Goal: Check status: Check status

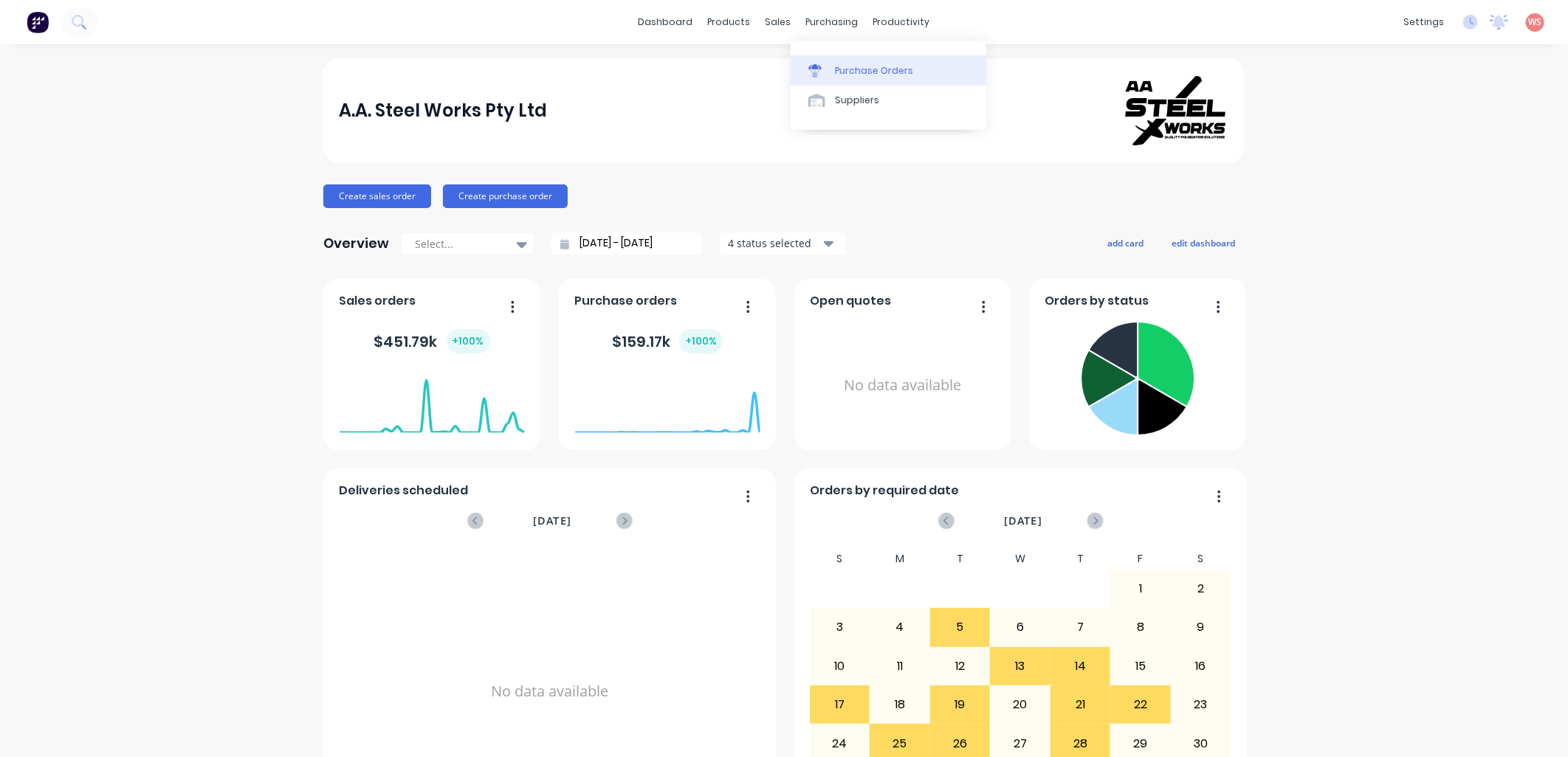
click at [855, 64] on div "Purchase Orders" at bounding box center [874, 71] width 78 height 14
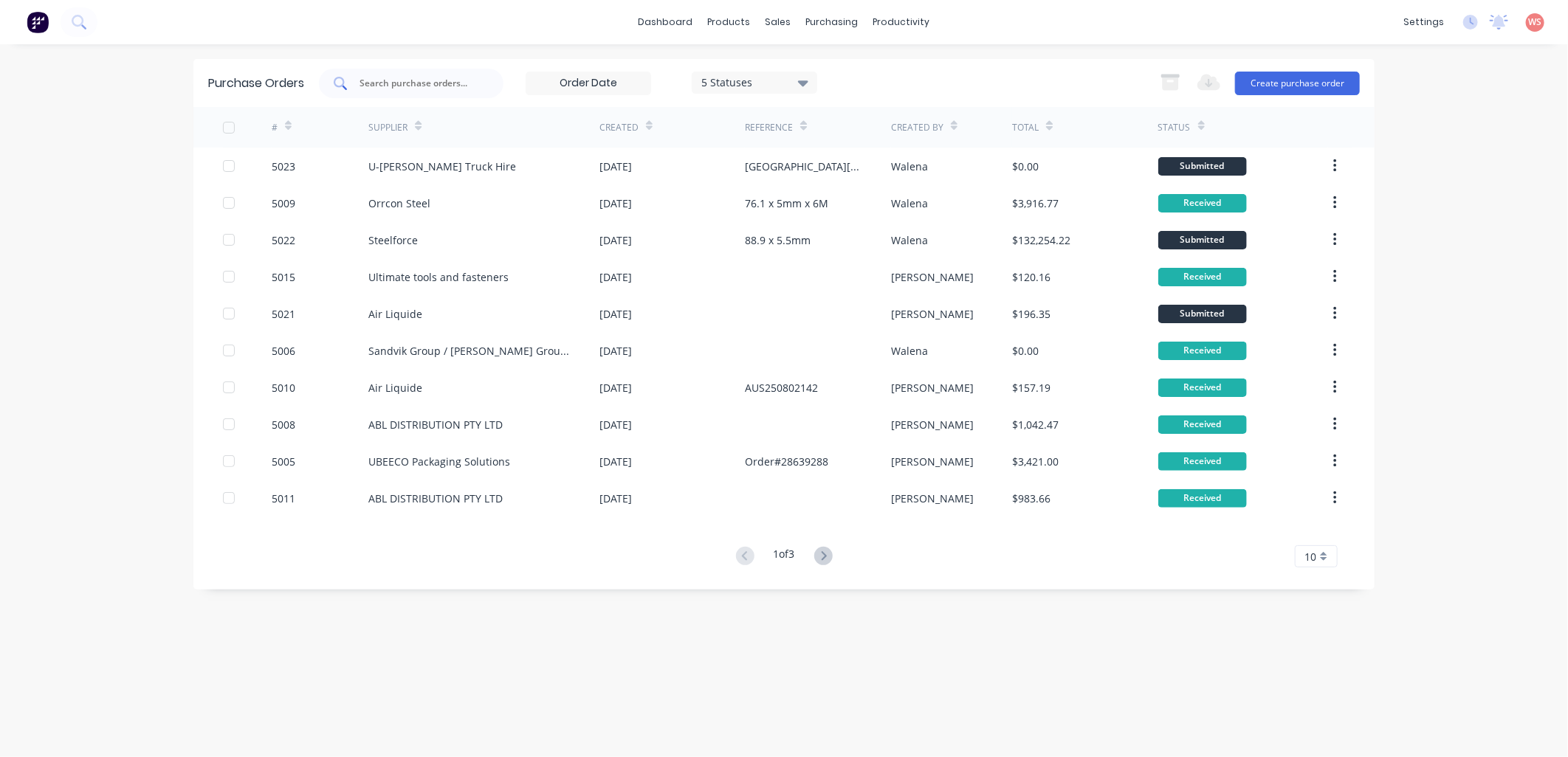
click at [455, 85] on input "text" at bounding box center [419, 83] width 123 height 15
type input "5017"
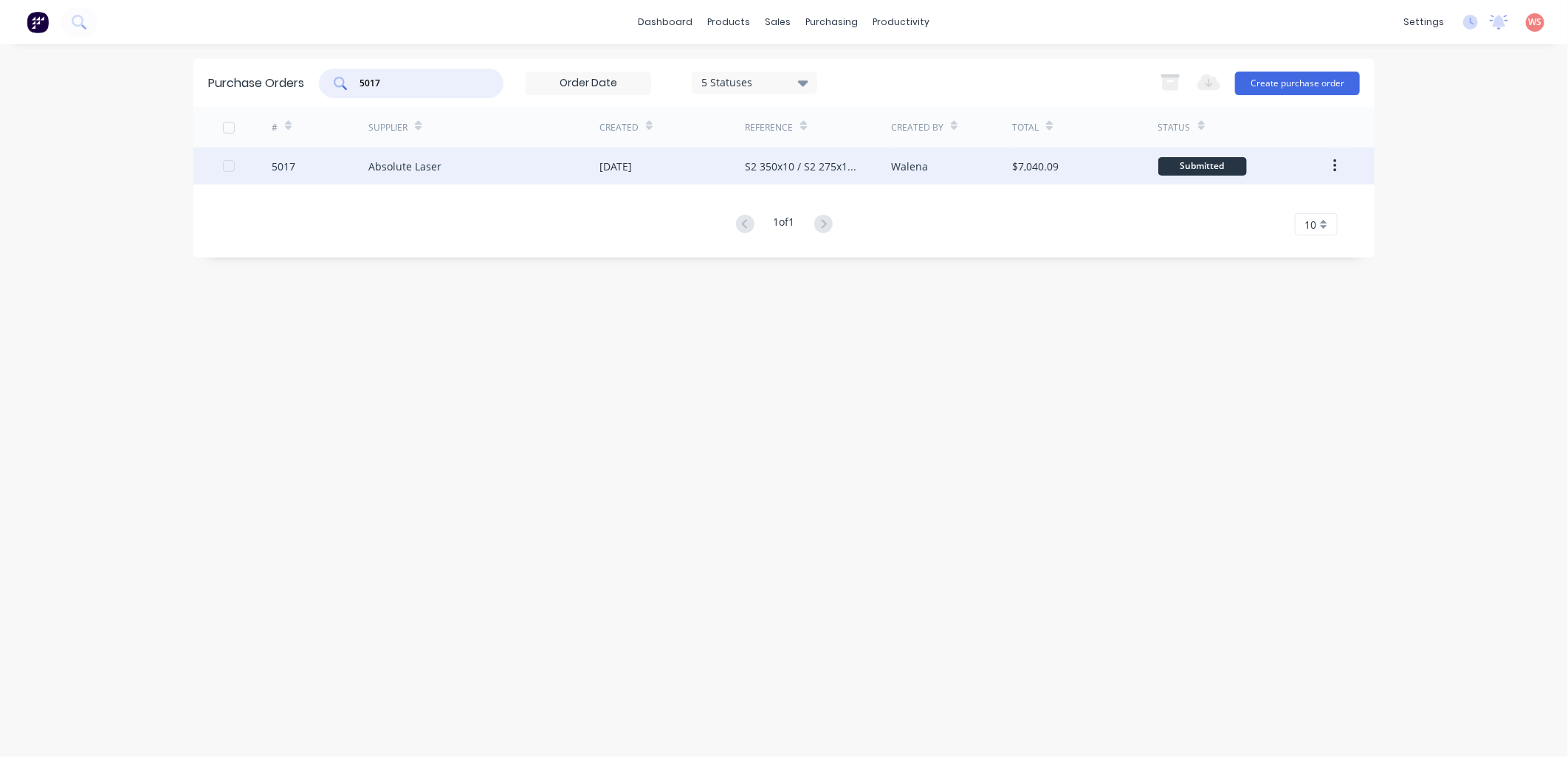
click at [632, 166] on div "[DATE]" at bounding box center [615, 167] width 32 height 16
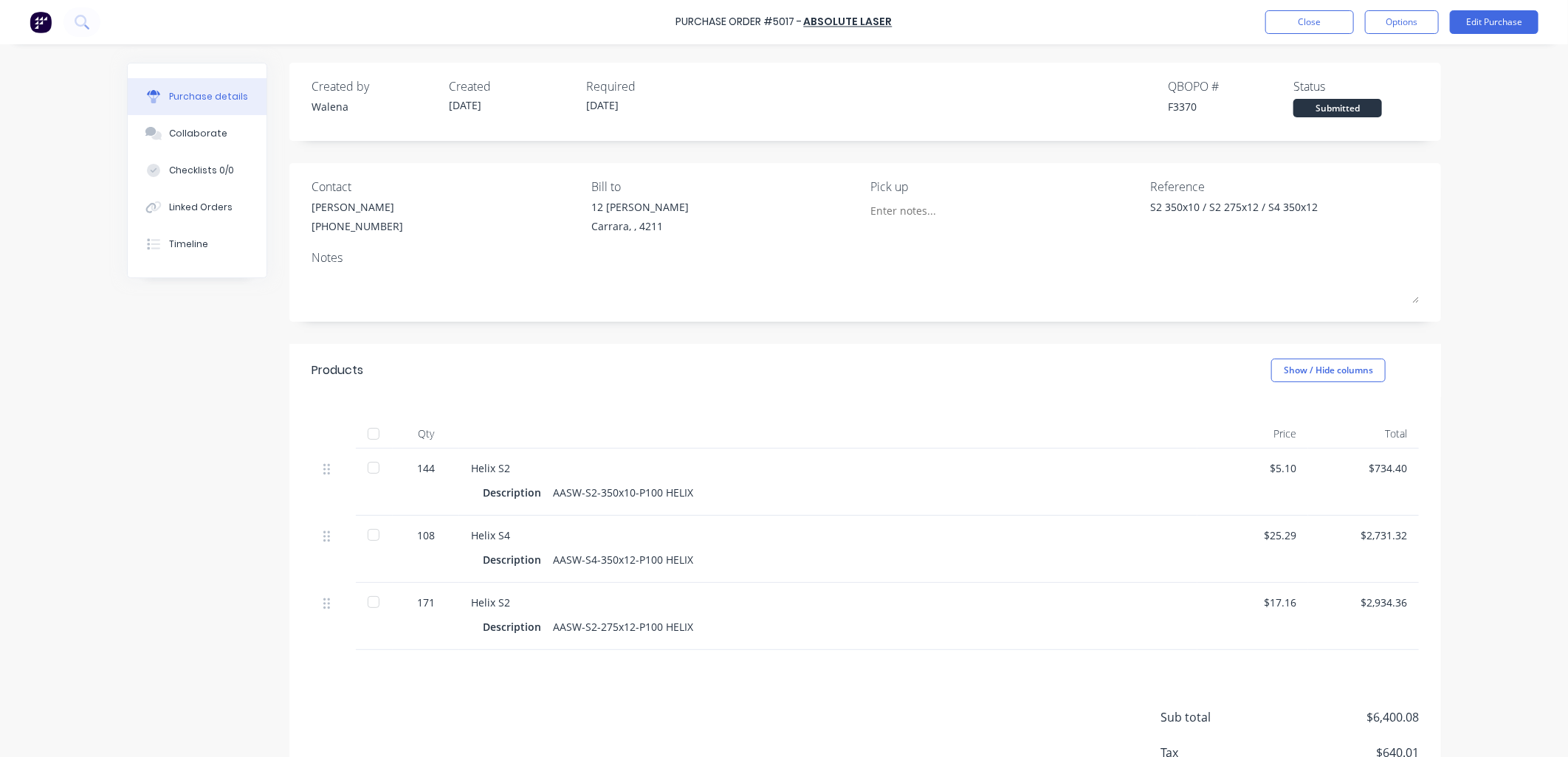
click at [370, 467] on div at bounding box center [374, 468] width 29 height 29
click at [365, 607] on div at bounding box center [374, 602] width 29 height 29
type textarea "x"
click at [1310, 32] on button "Close" at bounding box center [1309, 23] width 88 height 24
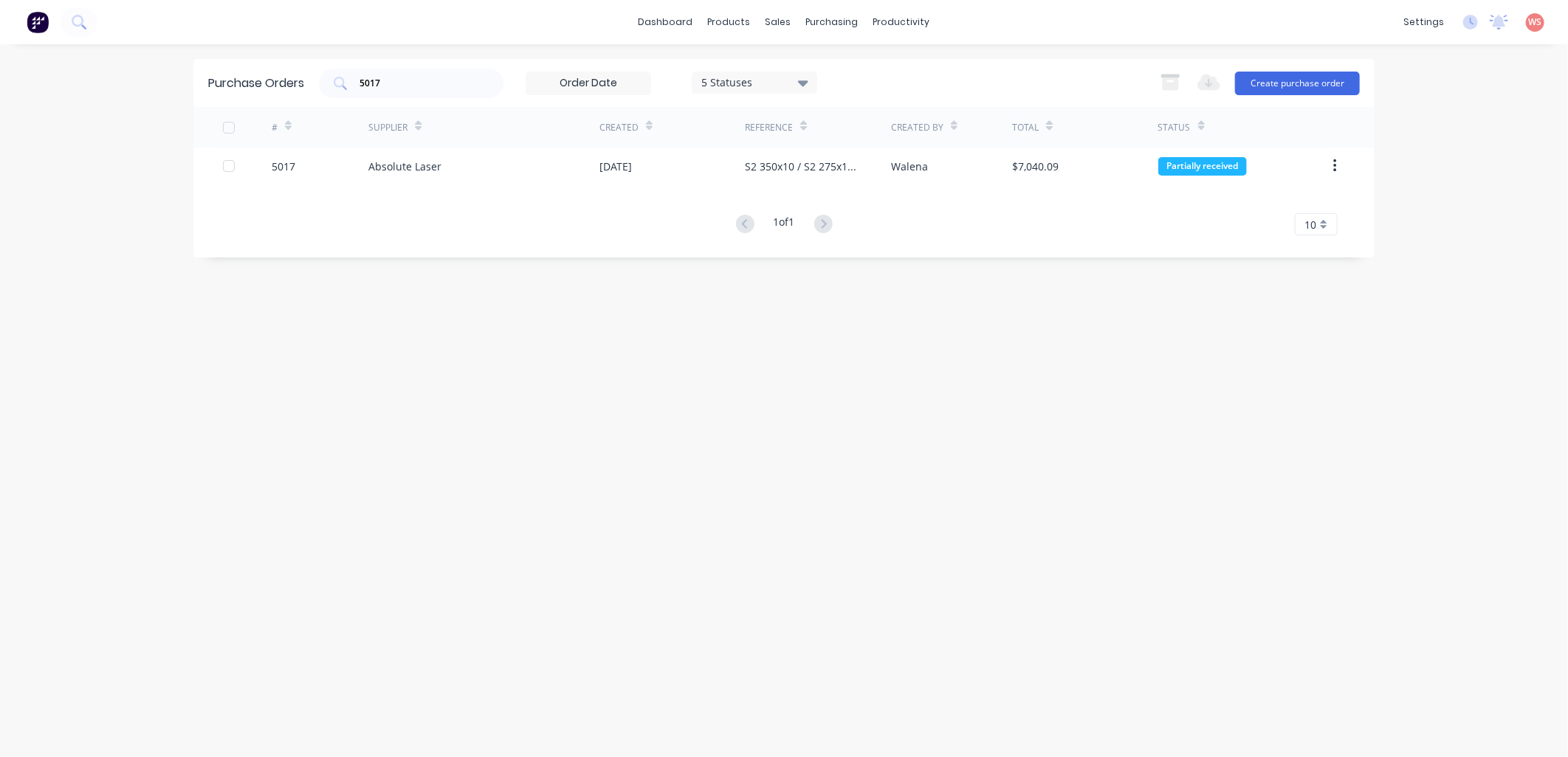
click at [781, 509] on div "Purchase Orders 5017 5 Statuses 5 Statuses Export to Excel (XLSX) Create purcha…" at bounding box center [784, 400] width 1181 height 683
click at [871, 587] on div "Purchase Orders 5017 5 Statuses 5 Statuses Export to Excel (XLSX) Create purcha…" at bounding box center [784, 400] width 1181 height 683
